Goal: Task Accomplishment & Management: Manage account settings

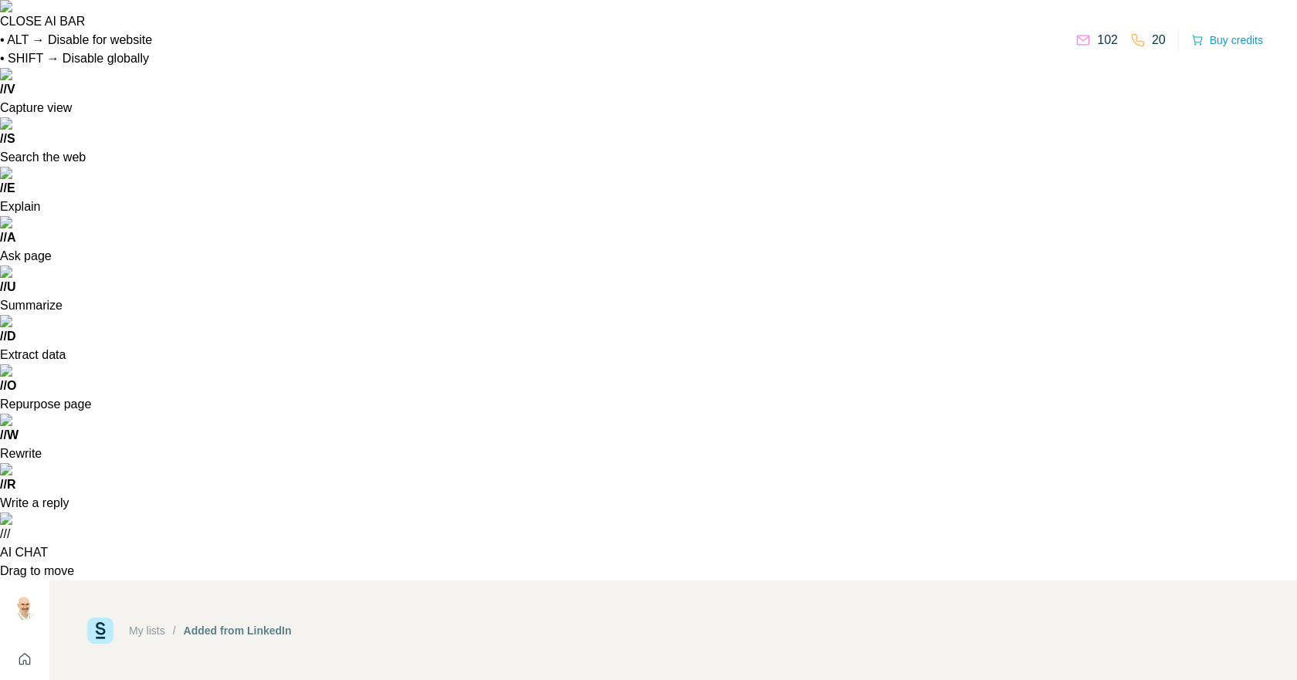
scroll to position [642, 0]
click at [145, 625] on link "My lists" at bounding box center [147, 631] width 36 height 12
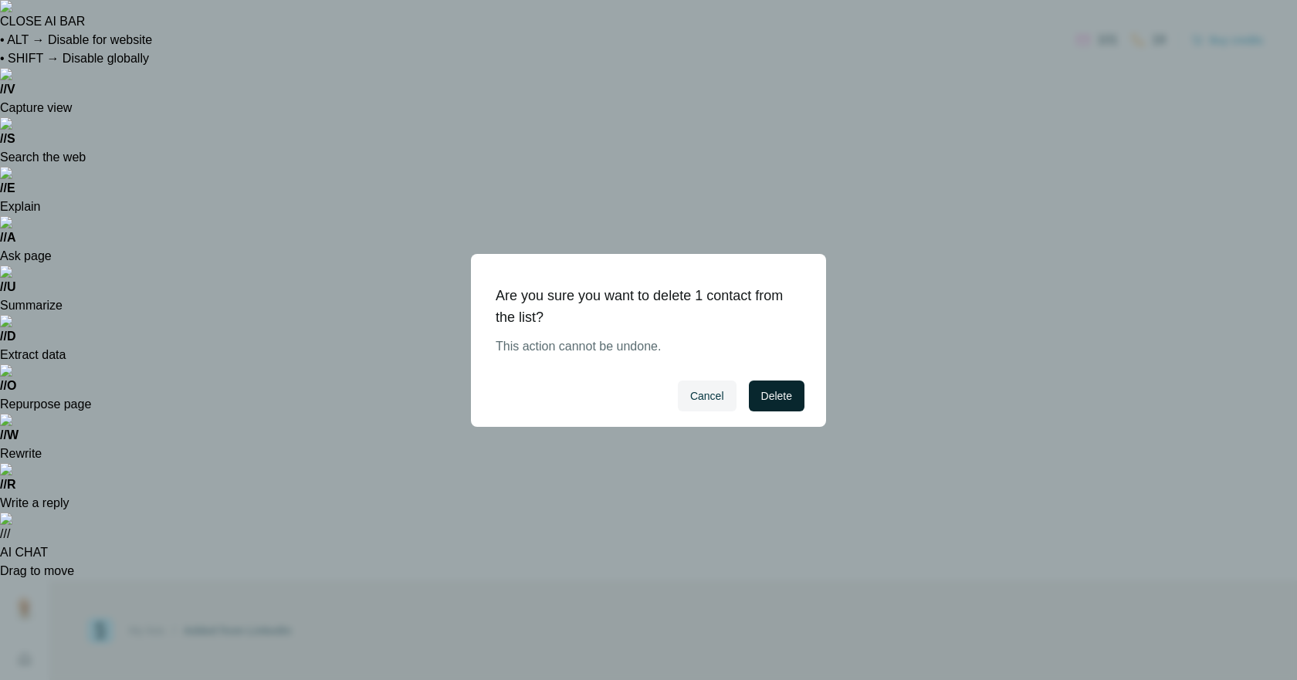
click at [772, 398] on span "Delete" at bounding box center [776, 395] width 31 height 15
